Goal: Transaction & Acquisition: Download file/media

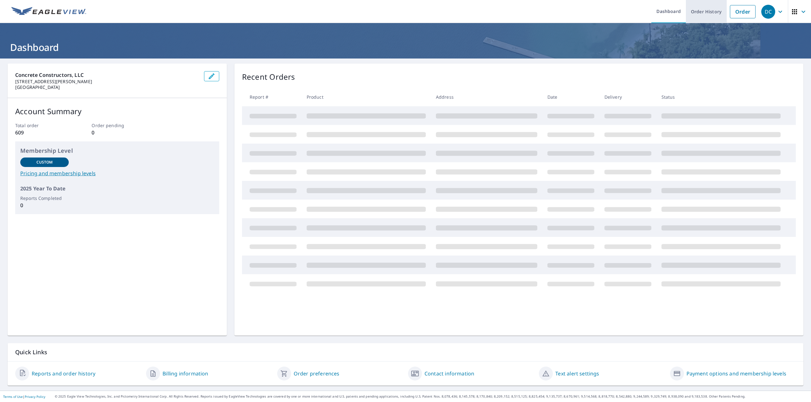
click at [699, 13] on link "Order History" at bounding box center [706, 11] width 41 height 23
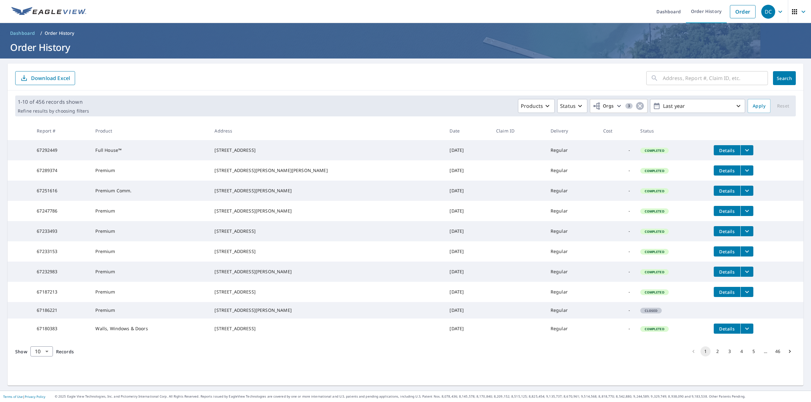
click at [694, 75] on input "text" at bounding box center [714, 78] width 105 height 18
type input "[STREET_ADDRESS][PERSON_NAME]"
click button "Search" at bounding box center [784, 78] width 23 height 14
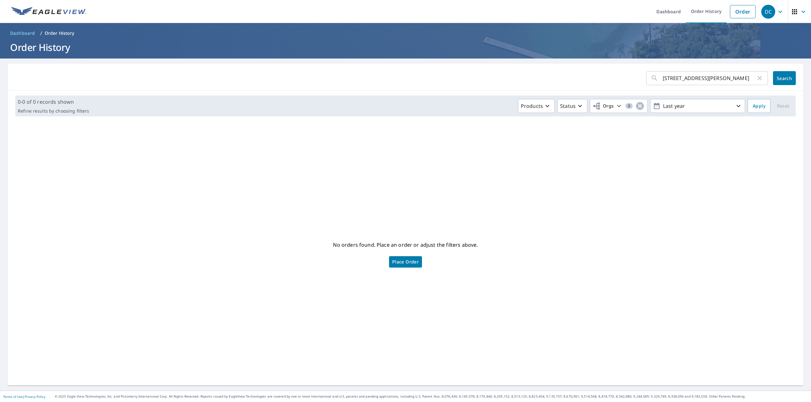
click at [714, 79] on input "[STREET_ADDRESS][PERSON_NAME]" at bounding box center [708, 78] width 93 height 18
type input "1777 DES [PERSON_NAME]"
click button "Search" at bounding box center [784, 78] width 23 height 14
click at [715, 81] on input "1777 DES [PERSON_NAME]" at bounding box center [708, 78] width 93 height 18
type input "1"
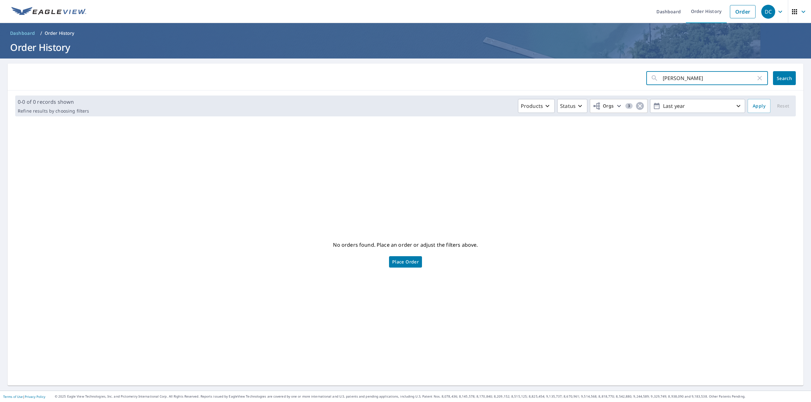
type input "MAC WEST"
click button "Search" at bounding box center [784, 78] width 23 height 14
click at [701, 77] on input "MAC WEST" at bounding box center [708, 78] width 93 height 18
type input "M"
click at [776, 11] on icon "button" at bounding box center [780, 12] width 8 height 8
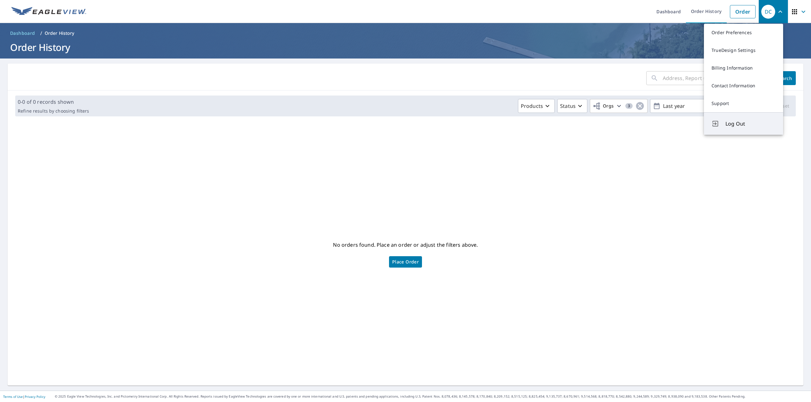
click at [736, 123] on span "Log Out" at bounding box center [750, 124] width 50 height 8
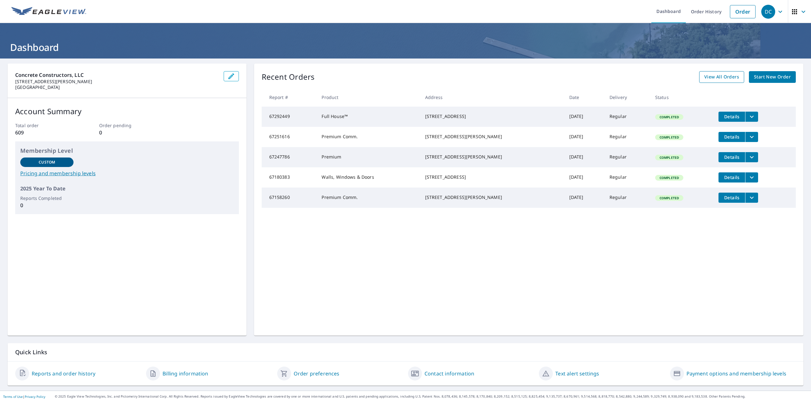
click at [714, 78] on span "View All Orders" at bounding box center [721, 77] width 35 height 8
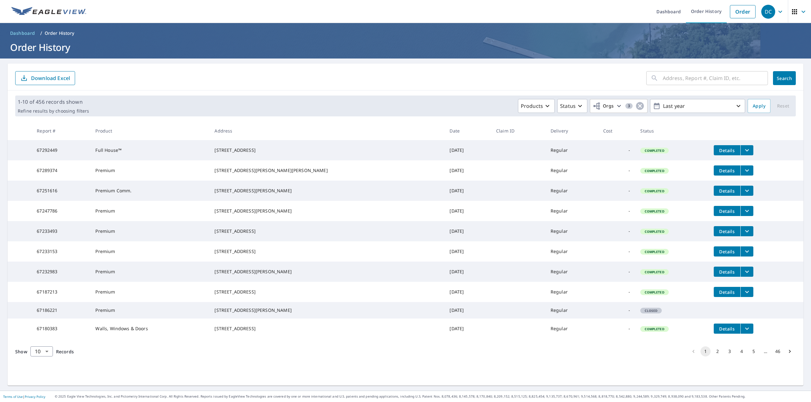
scroll to position [8, 0]
click at [47, 375] on body "DC DC Dashboard Order History Order DC Dashboard / Order History Order History …" at bounding box center [405, 201] width 811 height 402
click at [42, 387] on li "100" at bounding box center [41, 388] width 22 height 11
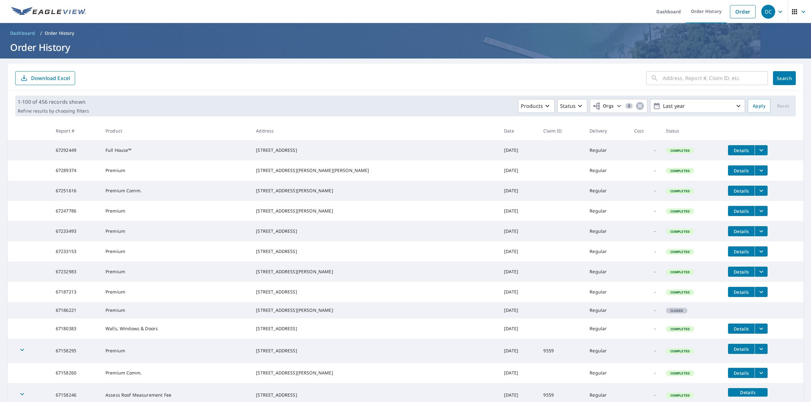
click at [251, 282] on td "Premium" at bounding box center [175, 272] width 150 height 20
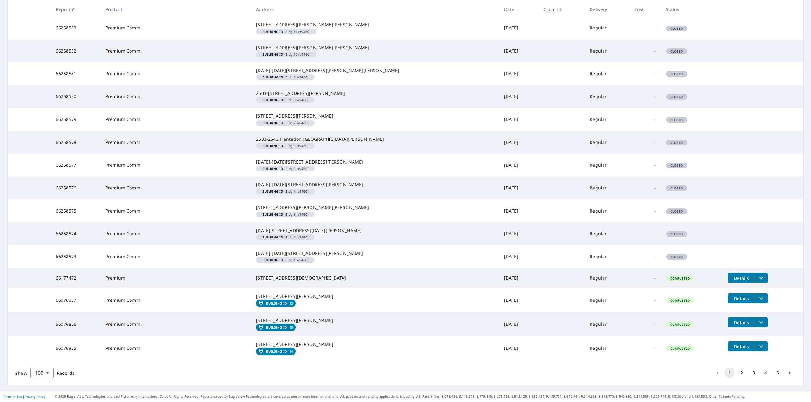
scroll to position [2303, 0]
click at [773, 374] on button "5" at bounding box center [777, 373] width 10 height 10
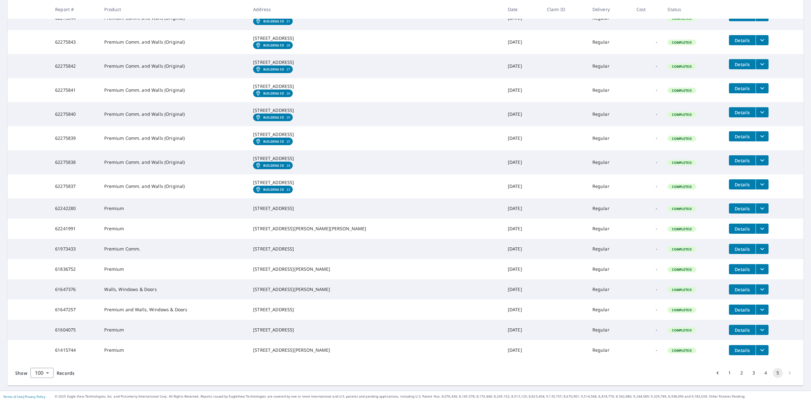
scroll to position [1222, 0]
click at [784, 373] on li "pagination navigation" at bounding box center [789, 373] width 12 height 10
click at [772, 372] on button "5" at bounding box center [777, 373] width 10 height 10
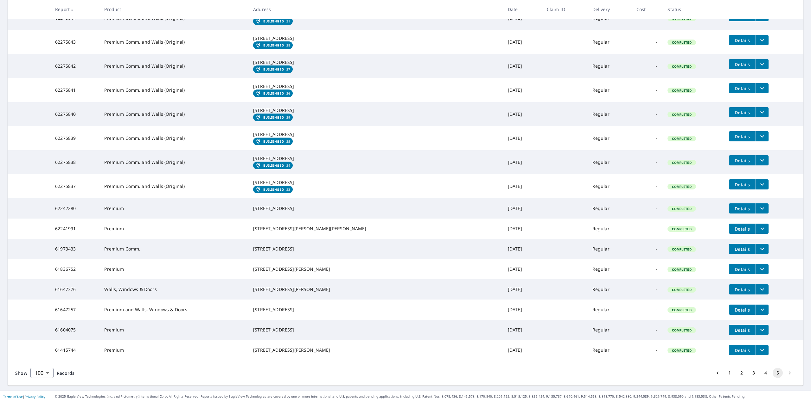
click at [785, 372] on li "pagination navigation" at bounding box center [789, 373] width 12 height 10
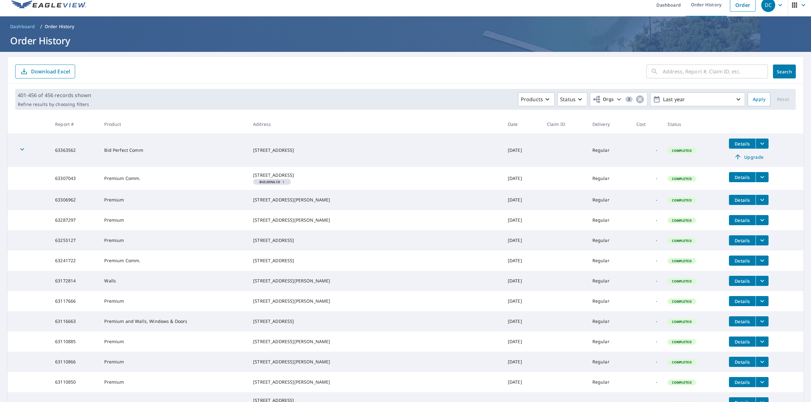
scroll to position [0, 0]
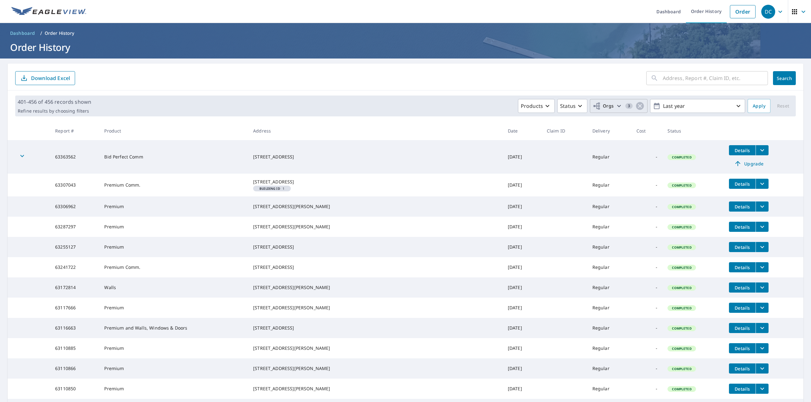
click at [616, 105] on icon "button" at bounding box center [619, 106] width 8 height 8
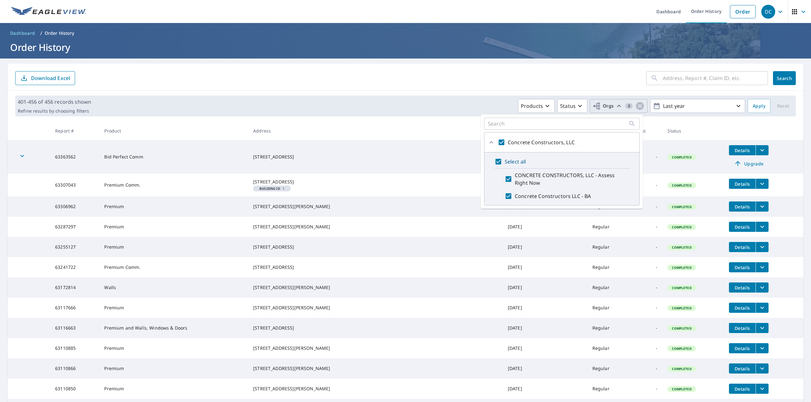
click at [777, 126] on th at bounding box center [763, 131] width 79 height 19
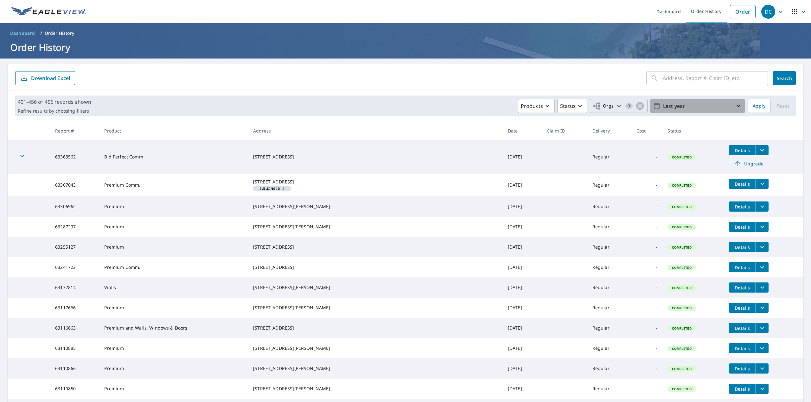
click at [734, 104] on icon "button" at bounding box center [738, 106] width 8 height 8
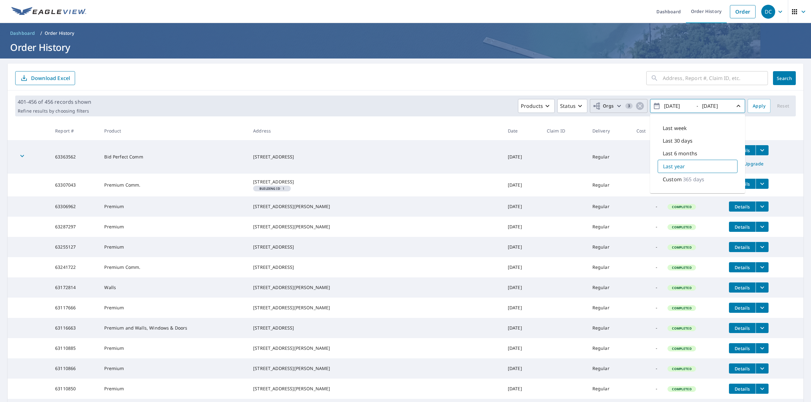
click at [786, 127] on th at bounding box center [763, 131] width 79 height 19
click at [724, 106] on p "Last year" at bounding box center [697, 106] width 74 height 11
click at [671, 106] on input "2024/09/09" at bounding box center [677, 106] width 31 height 10
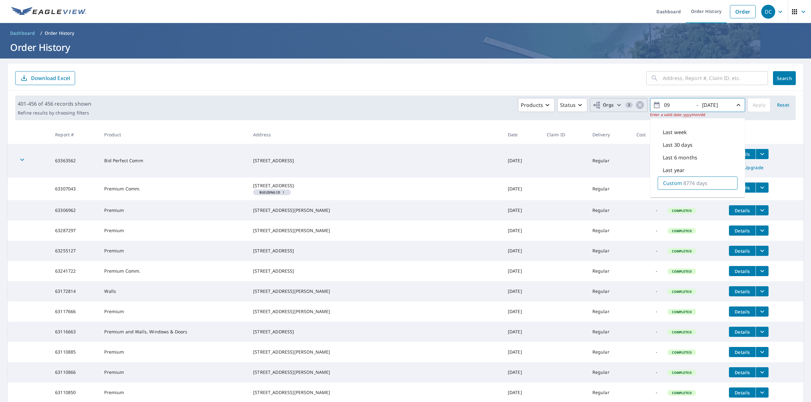
type input "9"
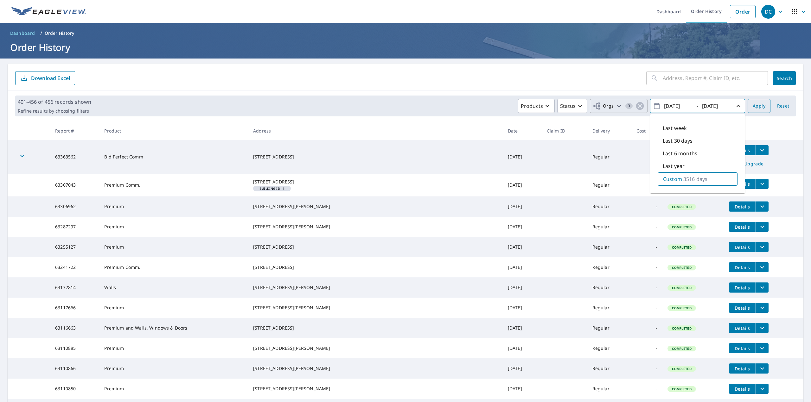
type input "2016/01/24"
click at [755, 104] on span "Apply" at bounding box center [758, 106] width 13 height 8
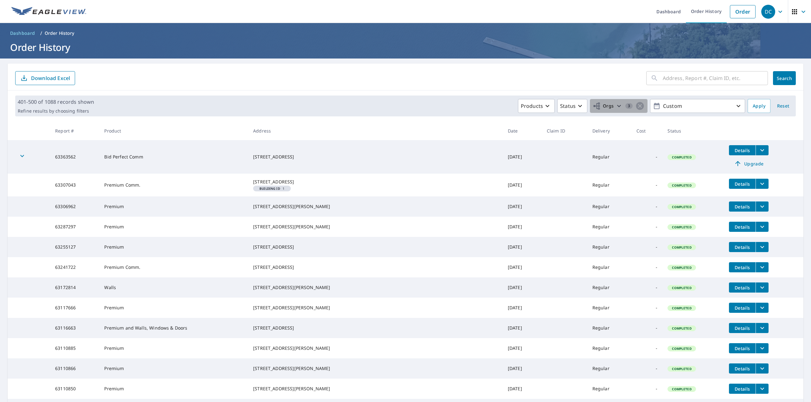
click at [615, 104] on icon "button" at bounding box center [619, 106] width 8 height 8
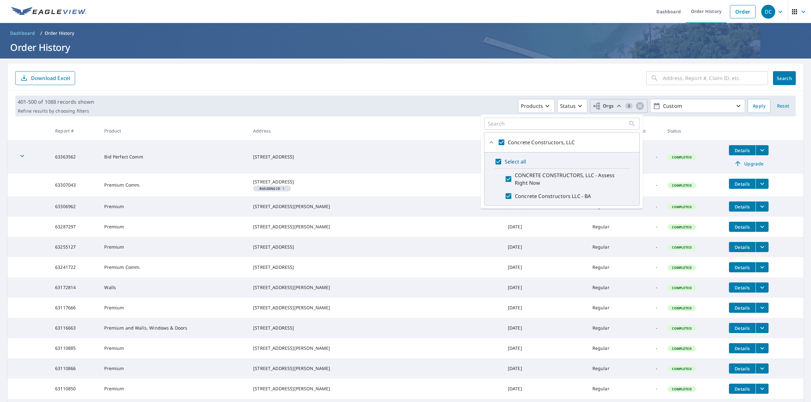
click at [609, 104] on span "Orgs" at bounding box center [602, 106] width 21 height 8
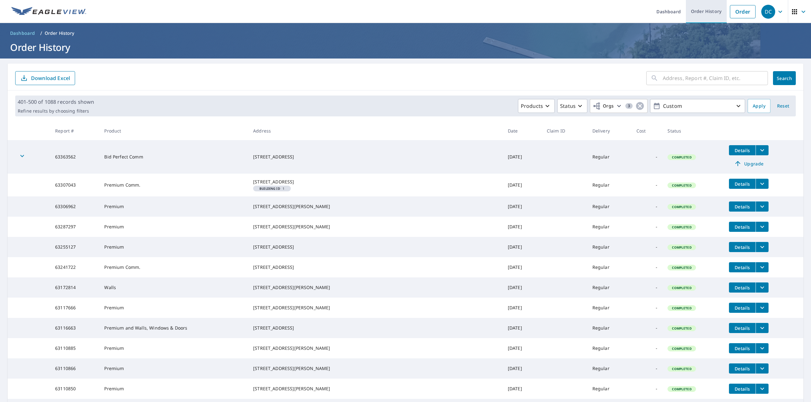
click at [694, 10] on link "Order History" at bounding box center [706, 11] width 41 height 23
click at [694, 9] on link "Order History" at bounding box center [706, 11] width 41 height 23
click at [741, 10] on link "Order" at bounding box center [743, 11] width 26 height 13
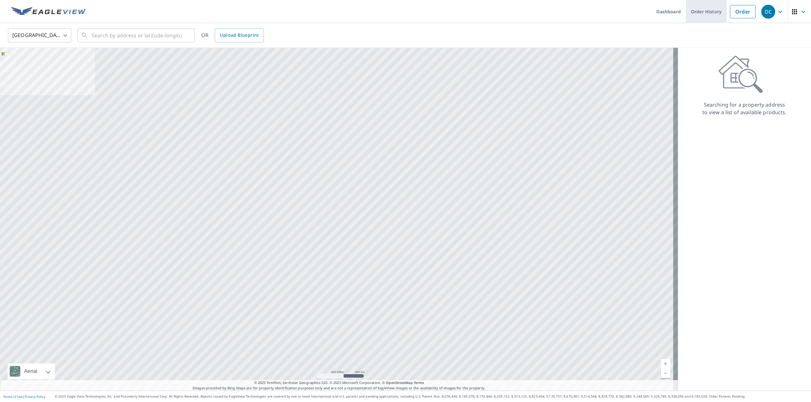
click at [699, 11] on link "Order History" at bounding box center [706, 11] width 41 height 23
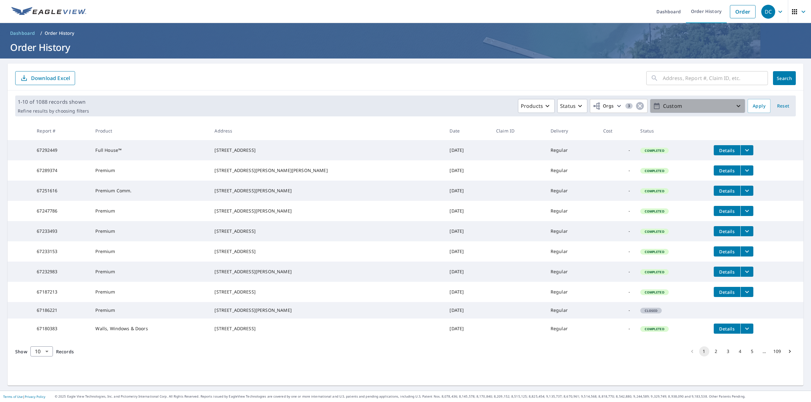
click at [734, 105] on icon "button" at bounding box center [738, 106] width 8 height 8
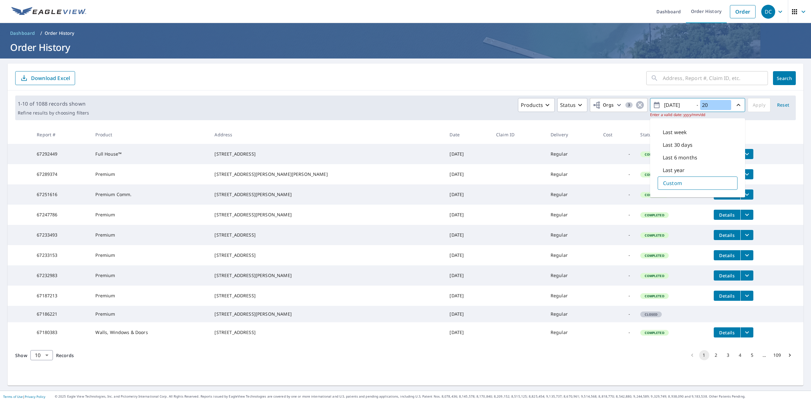
type input "2"
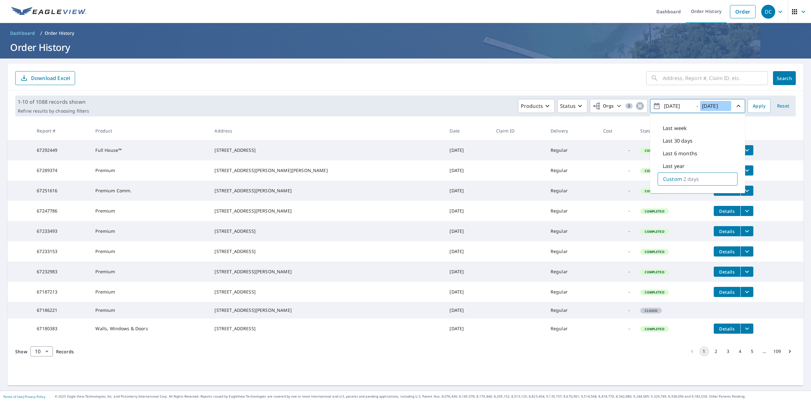
type input "2016/01/26"
click at [755, 107] on span "Apply" at bounding box center [758, 106] width 13 height 8
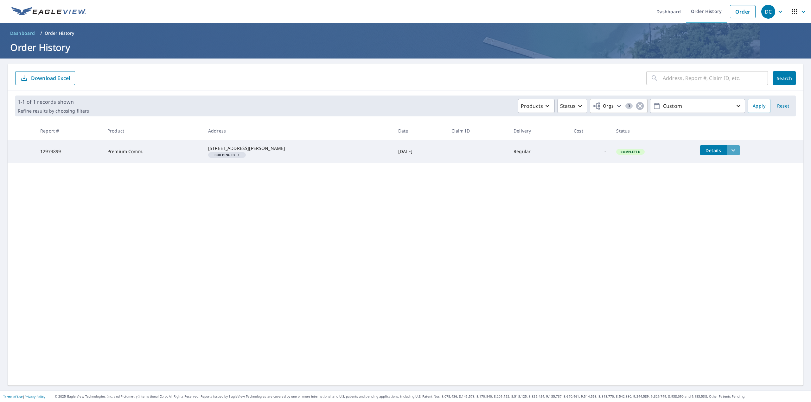
click at [729, 150] on icon "filesDropdownBtn-12973899" at bounding box center [733, 151] width 8 height 8
click at [669, 137] on span "PDF" at bounding box center [668, 139] width 20 height 8
click at [772, 6] on span "DC" at bounding box center [773, 11] width 24 height 15
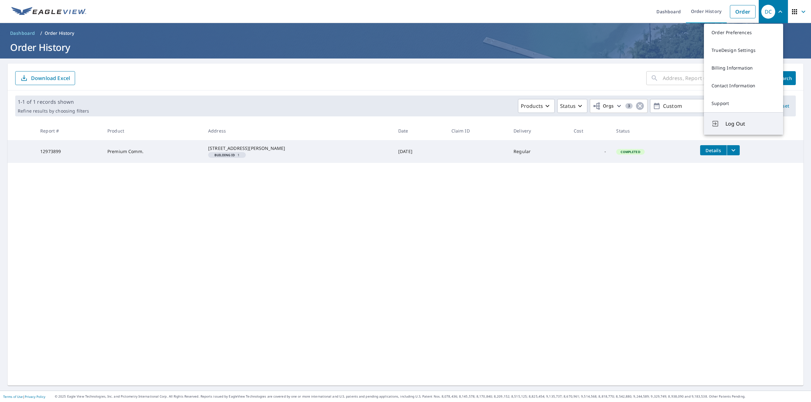
click at [740, 123] on span "Log Out" at bounding box center [750, 124] width 50 height 8
